Goal: Task Accomplishment & Management: Use online tool/utility

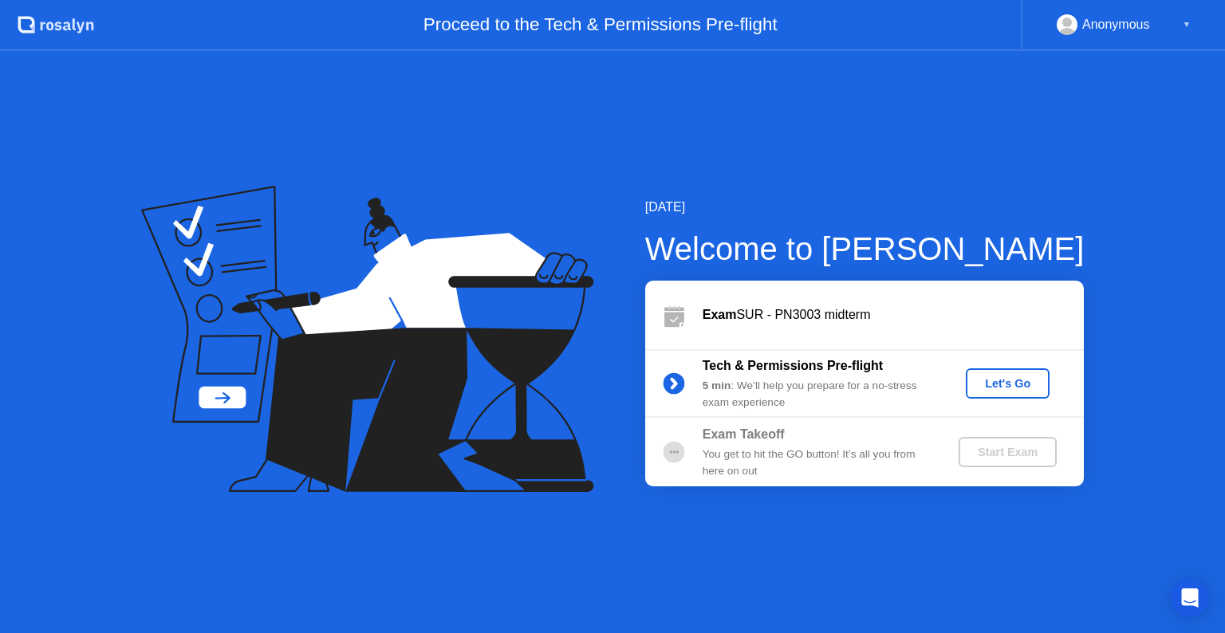
click at [1007, 390] on div "Let's Go" at bounding box center [1007, 383] width 71 height 13
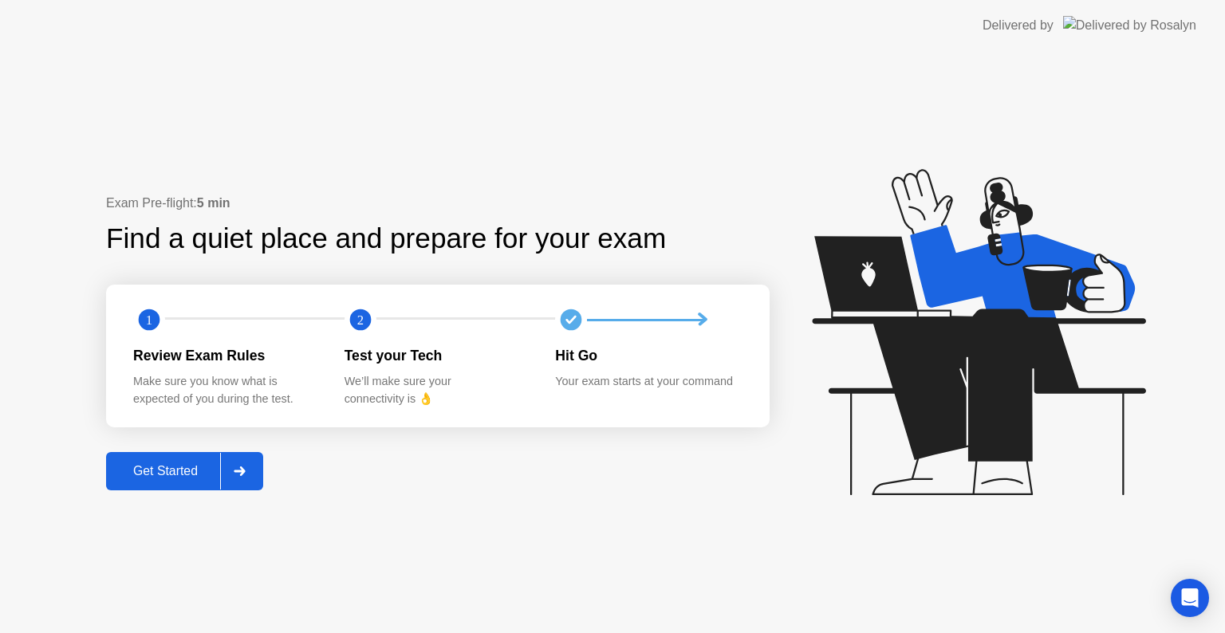
click at [168, 469] on div "Get Started" at bounding box center [165, 471] width 109 height 14
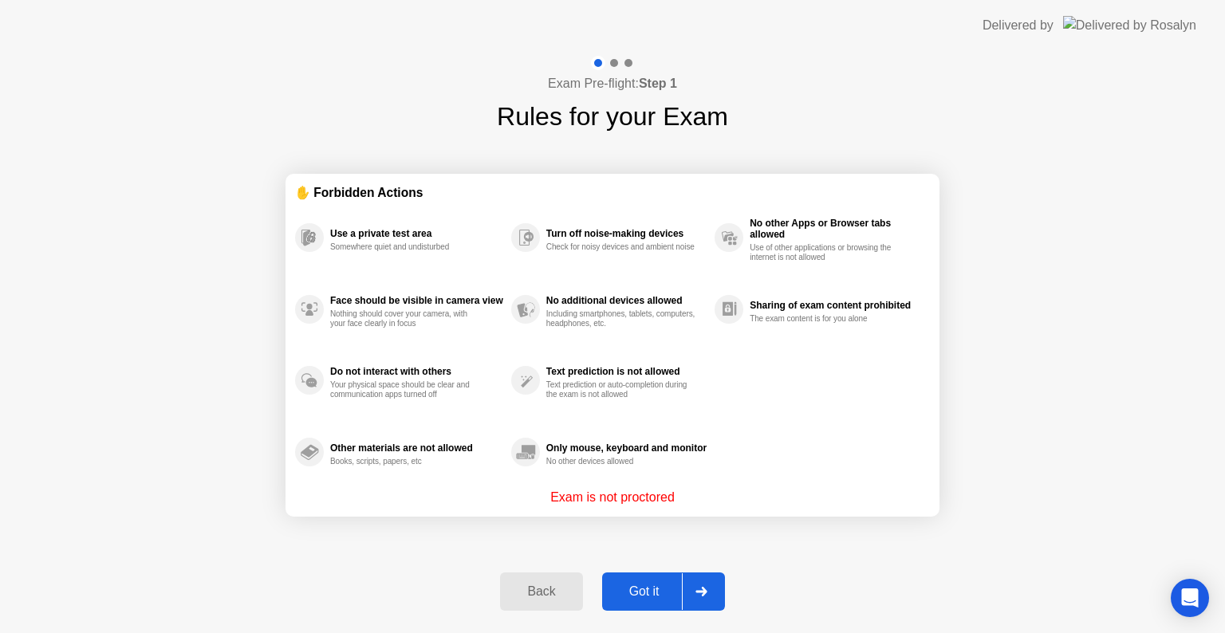
click at [635, 581] on button "Got it" at bounding box center [663, 592] width 123 height 38
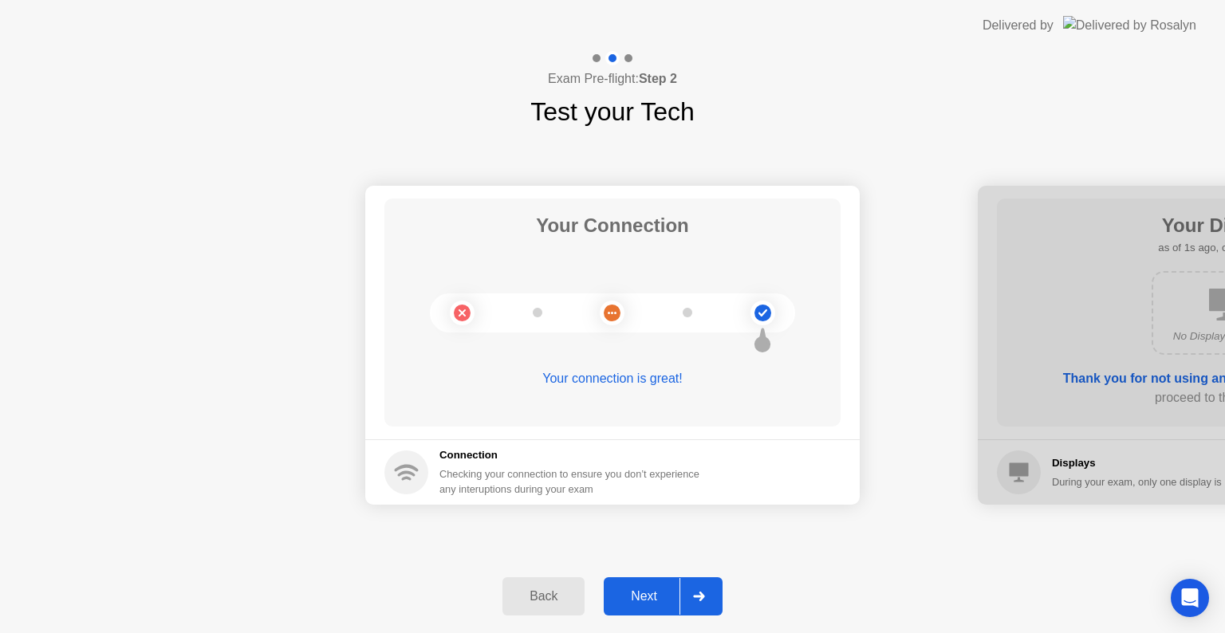
click at [663, 599] on div "Next" at bounding box center [643, 596] width 71 height 14
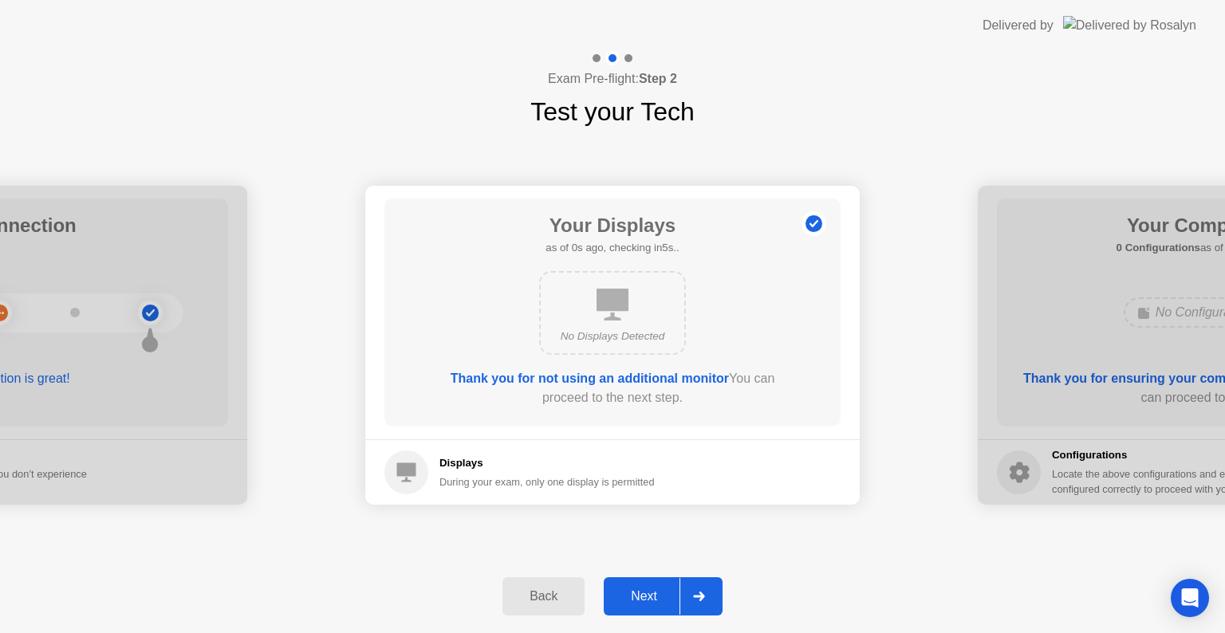
click at [663, 599] on div "Next" at bounding box center [643, 596] width 71 height 14
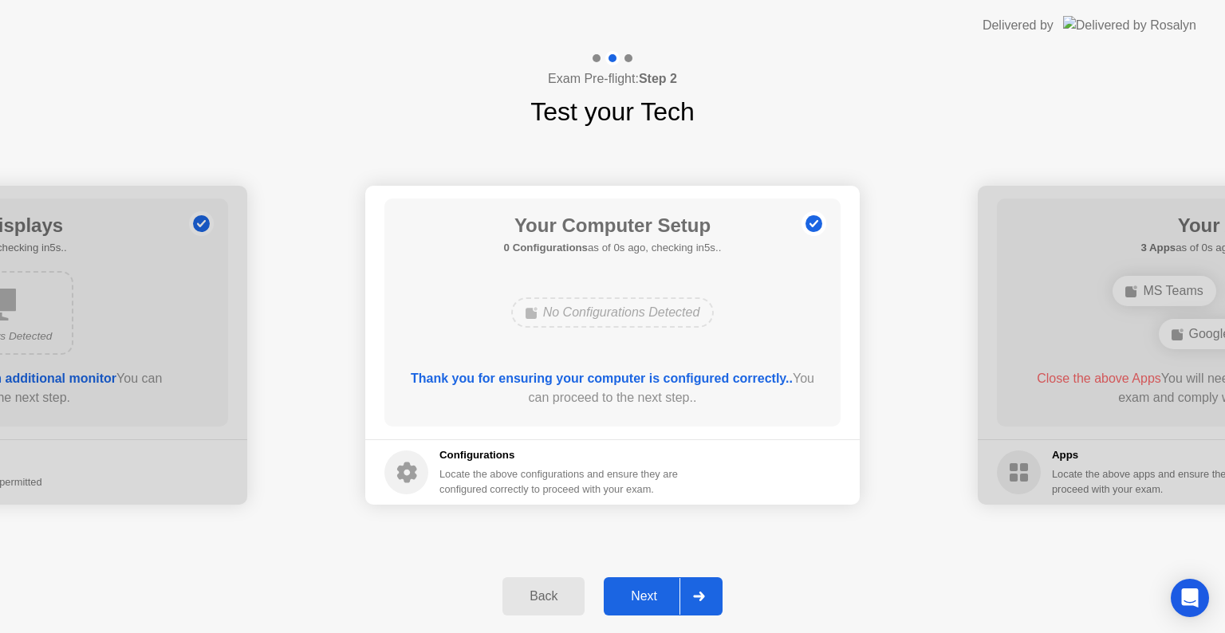
click at [663, 599] on div "Next" at bounding box center [643, 596] width 71 height 14
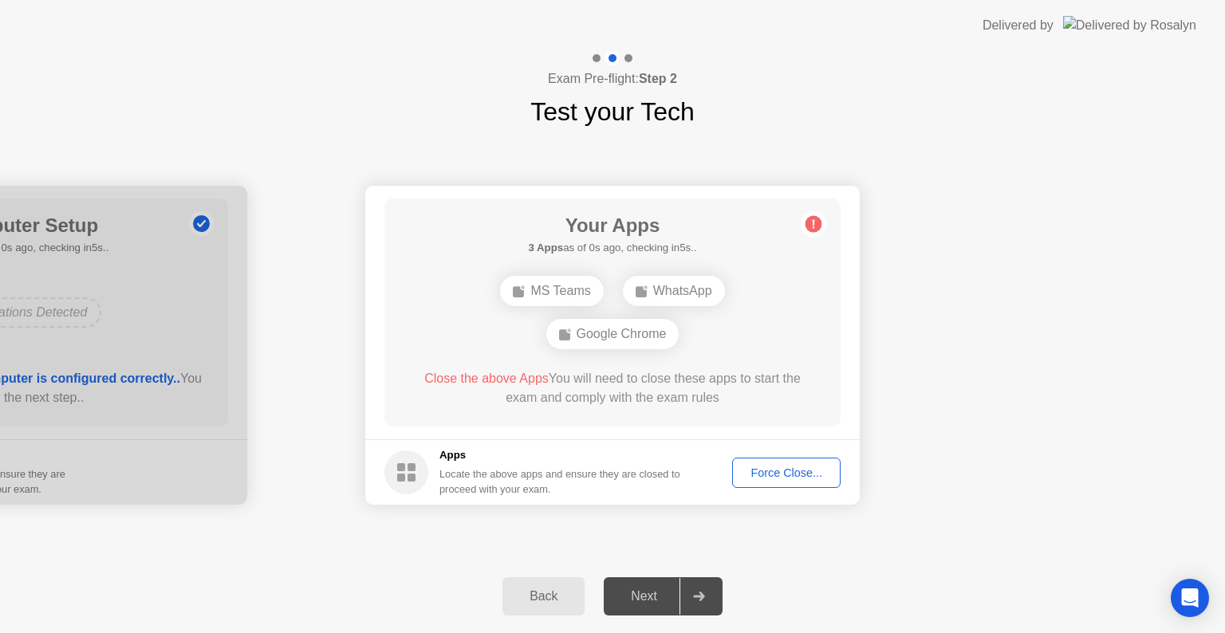
click at [663, 599] on div "Next" at bounding box center [643, 596] width 71 height 14
click at [794, 477] on div "Force Close..." at bounding box center [786, 472] width 97 height 13
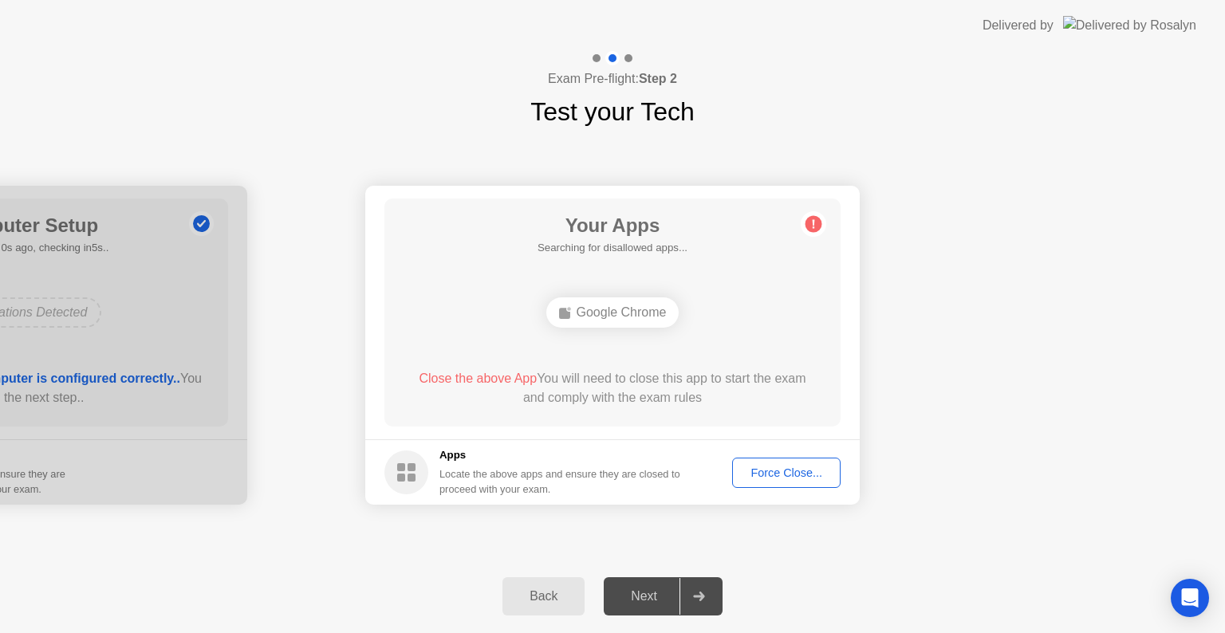
click at [817, 478] on div "Force Close..." at bounding box center [786, 472] width 97 height 13
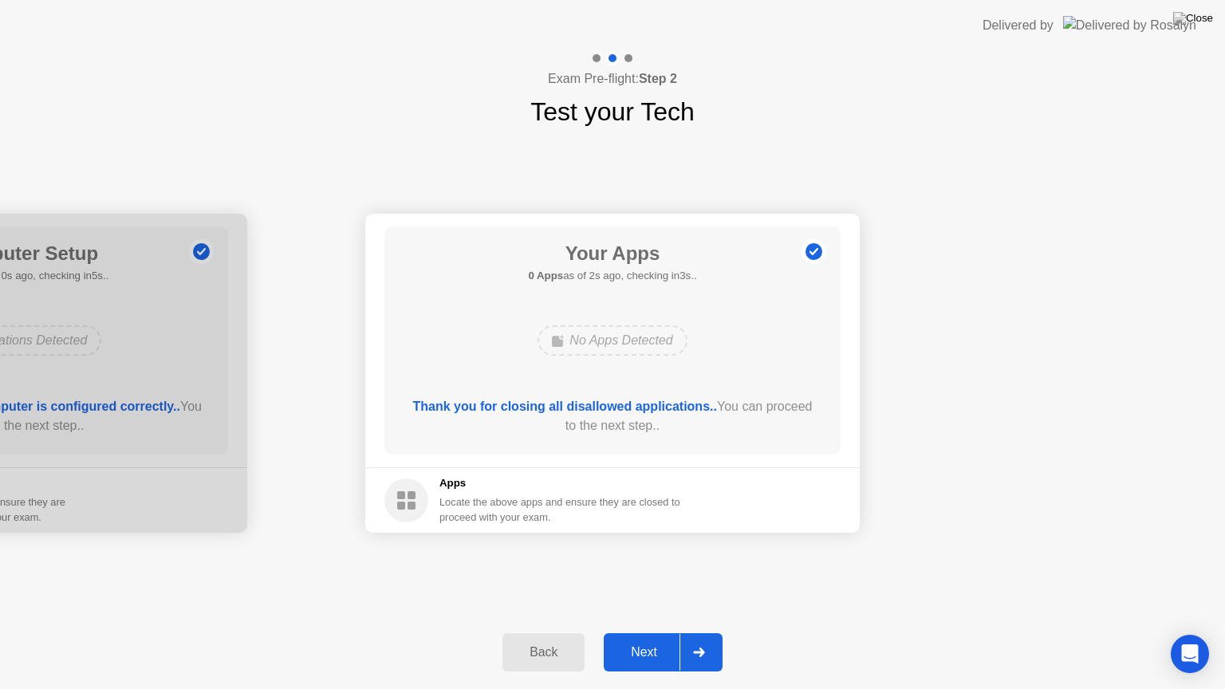
click at [663, 632] on div "Next" at bounding box center [643, 652] width 71 height 14
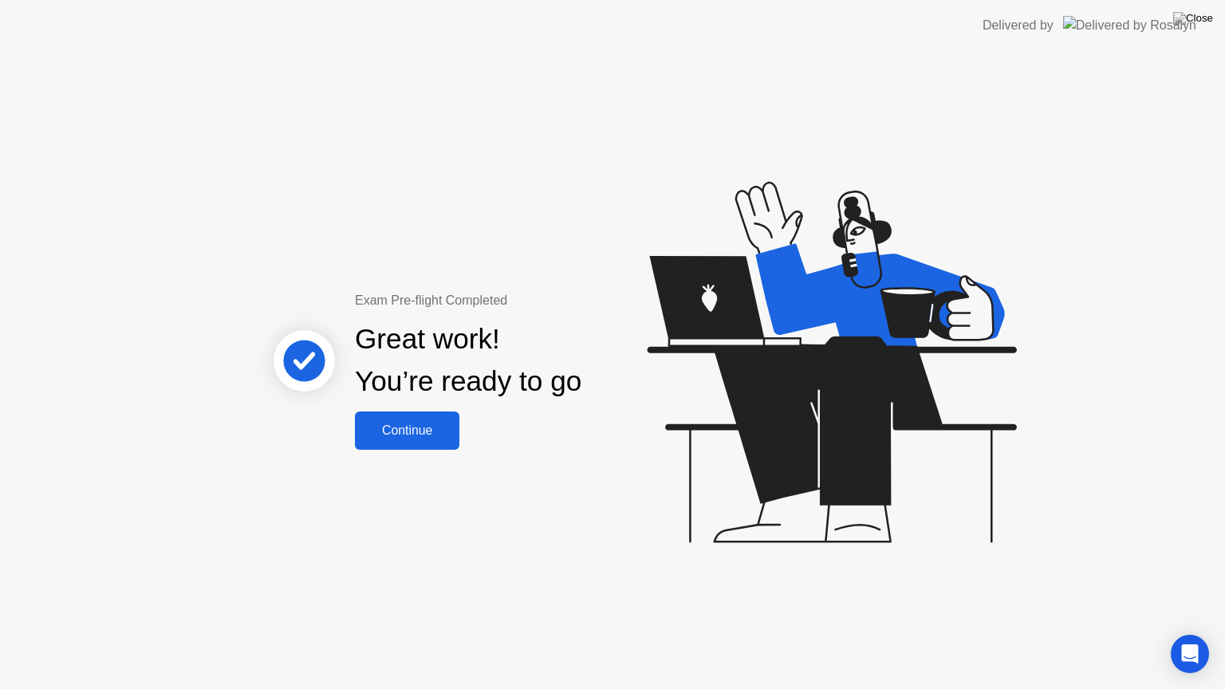
click at [432, 433] on div "Continue" at bounding box center [407, 430] width 95 height 14
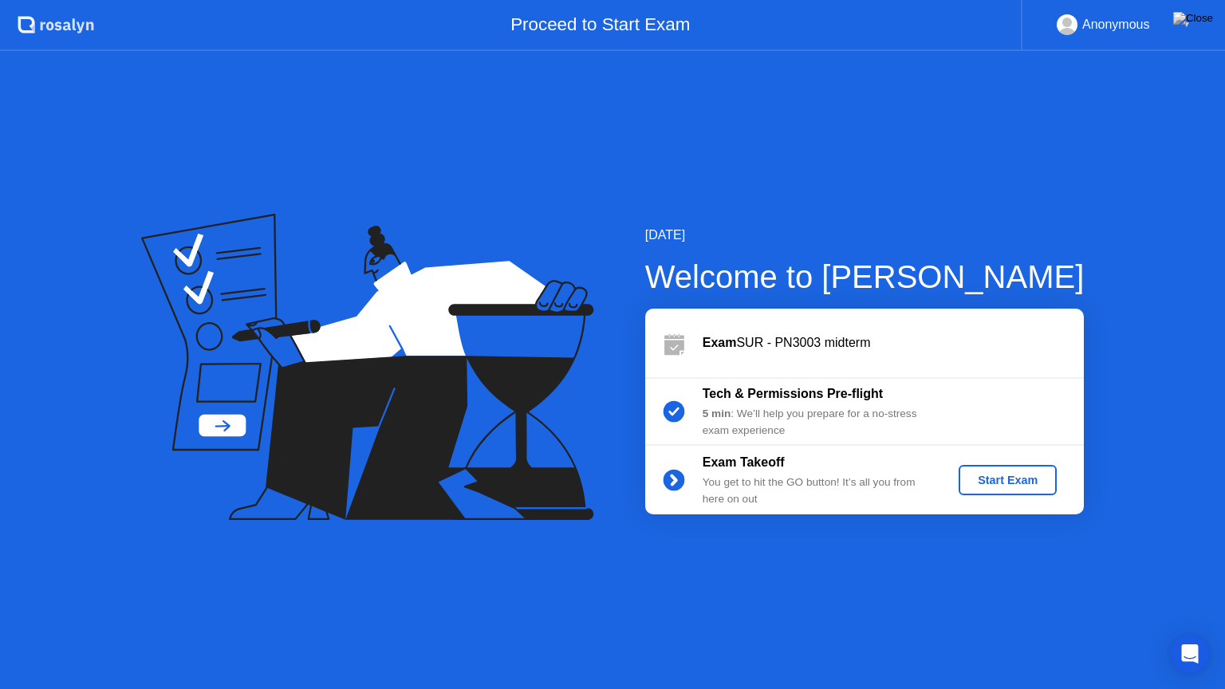
click at [1002, 486] on div "Start Exam" at bounding box center [1007, 480] width 85 height 13
